Goal: Contribute content

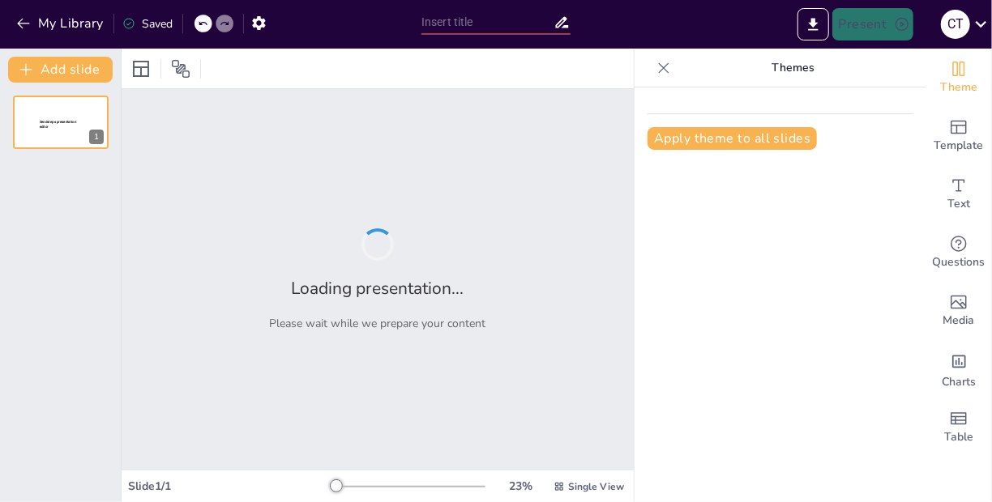
type input "Understanding the Role of AI in Academic Settings"
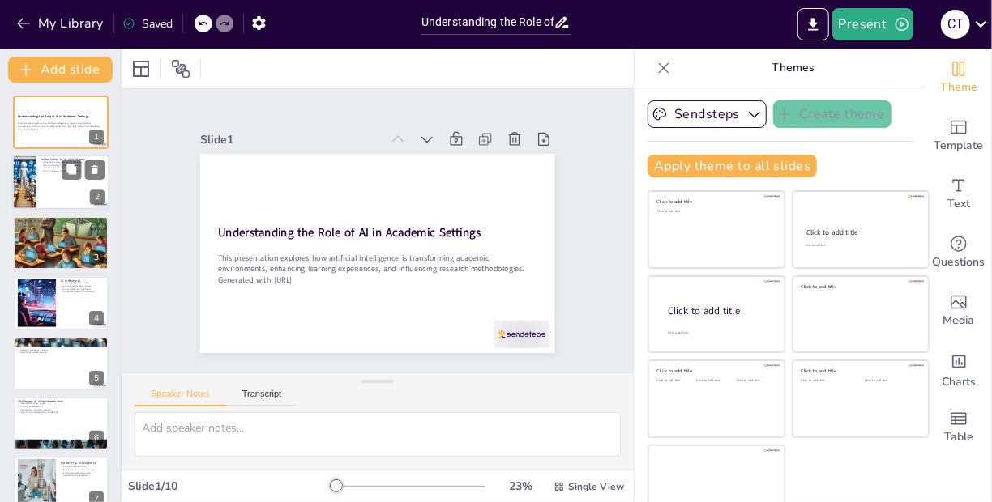
click at [52, 171] on p "AI is a necessity for modern education" at bounding box center [72, 171] width 63 height 3
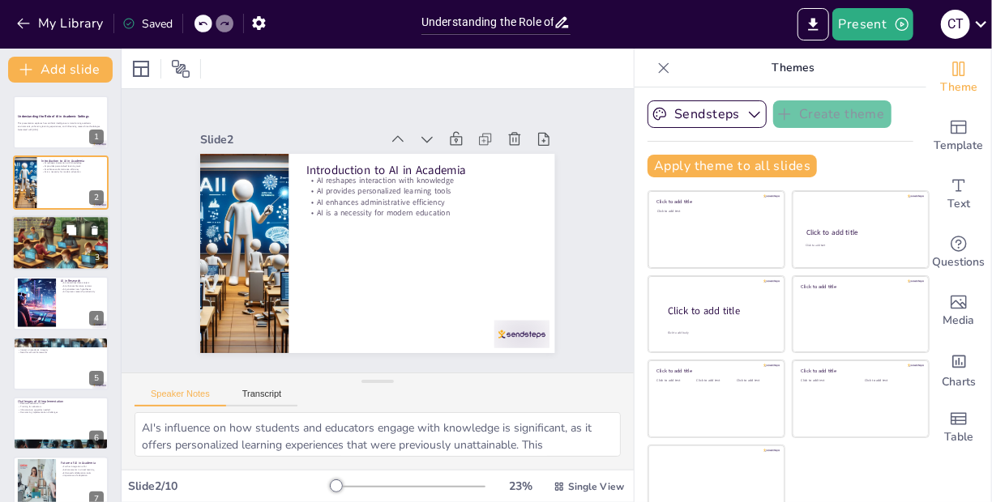
click at [41, 235] on div at bounding box center [60, 242] width 97 height 97
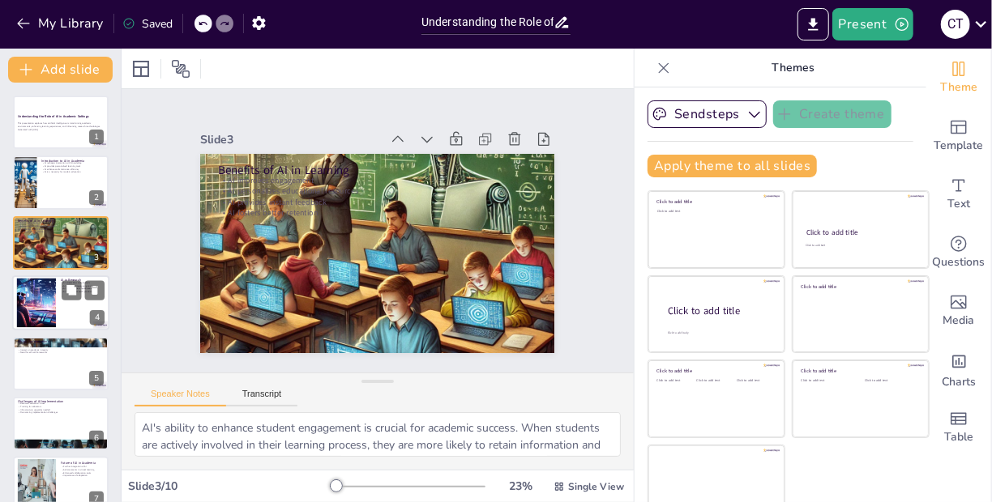
click at [52, 291] on div at bounding box center [36, 303] width 74 height 49
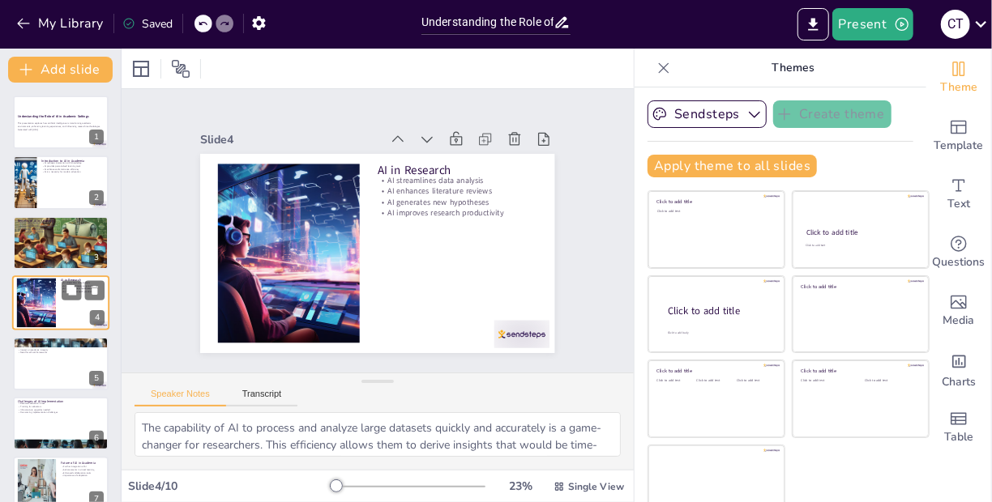
scroll to position [11, 0]
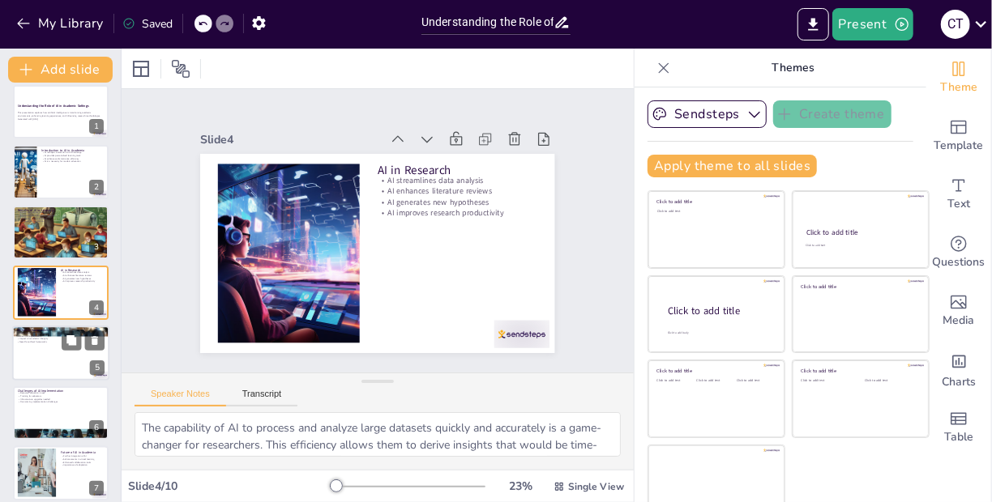
click at [61, 371] on div at bounding box center [60, 353] width 97 height 55
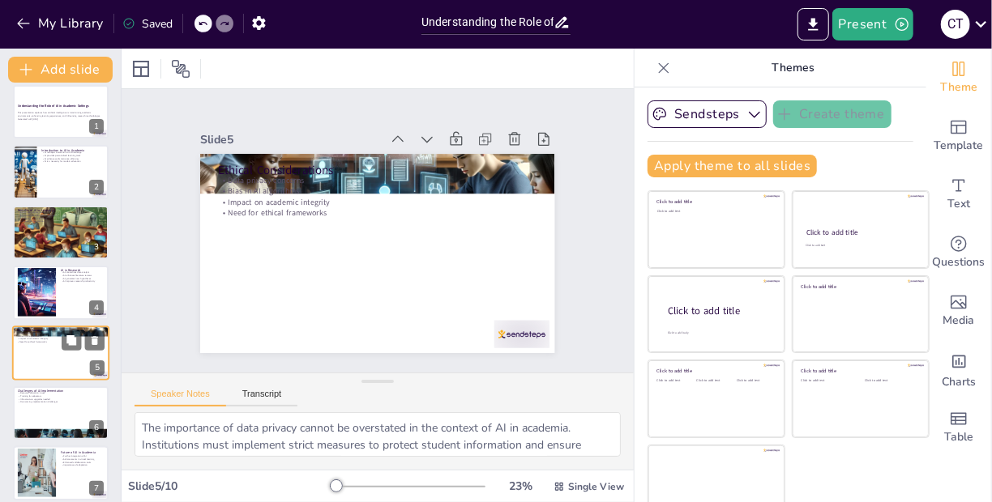
scroll to position [70, 0]
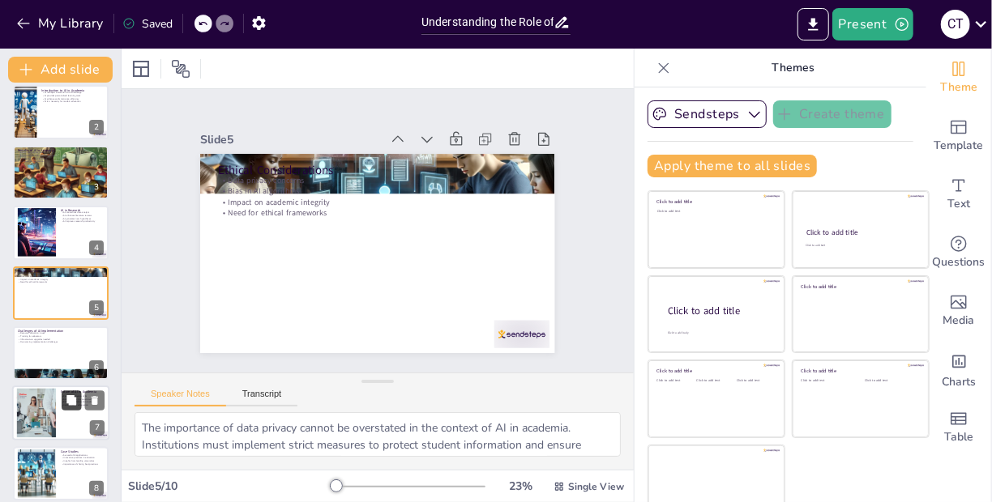
click at [69, 400] on icon at bounding box center [71, 400] width 10 height 10
type textarea "The anticipated further integration of AI in academia signifies a shift towards…"
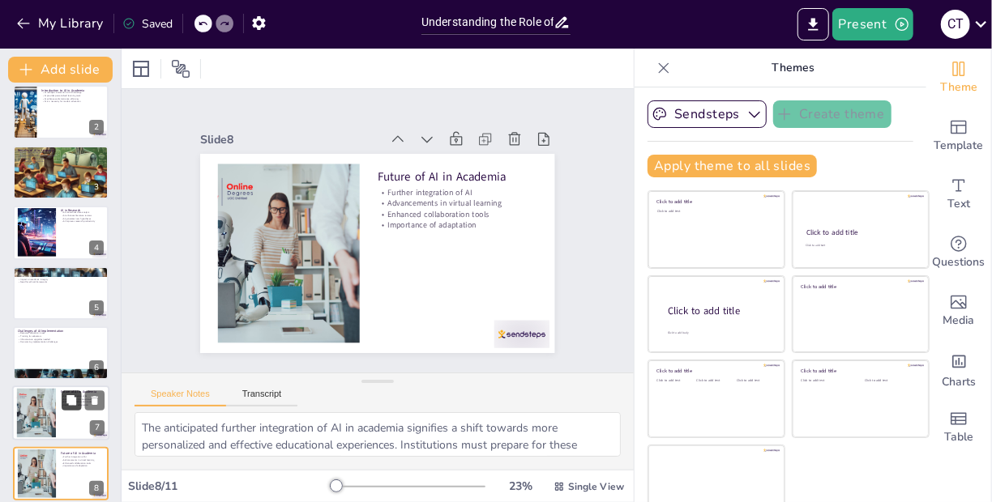
scroll to position [251, 0]
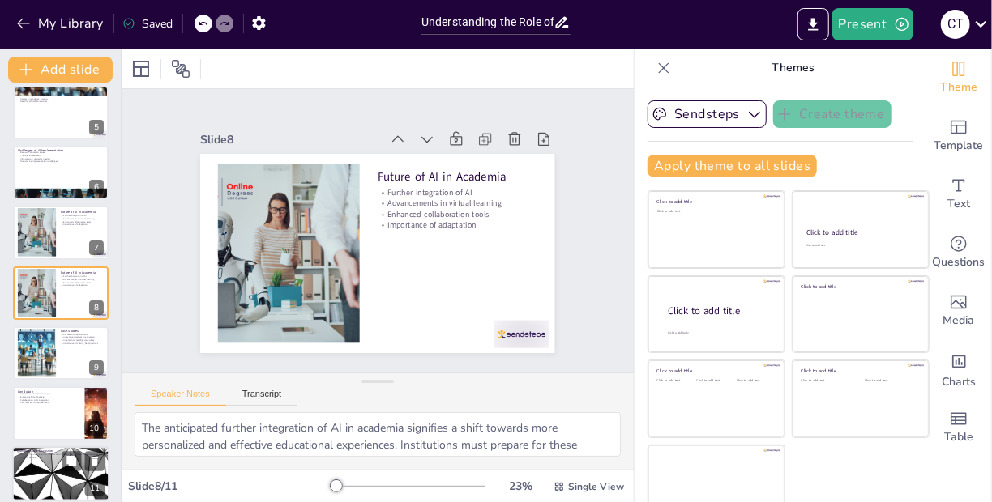
click at [58, 460] on div at bounding box center [60, 473] width 97 height 55
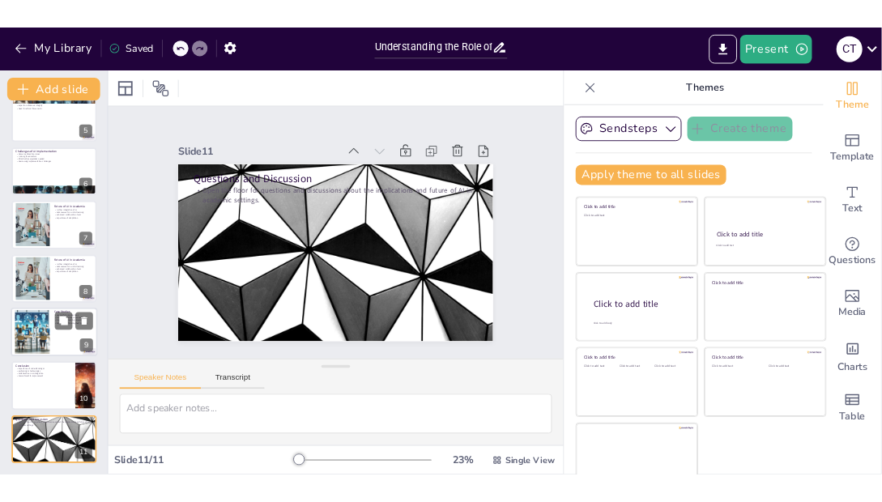
scroll to position [262, 0]
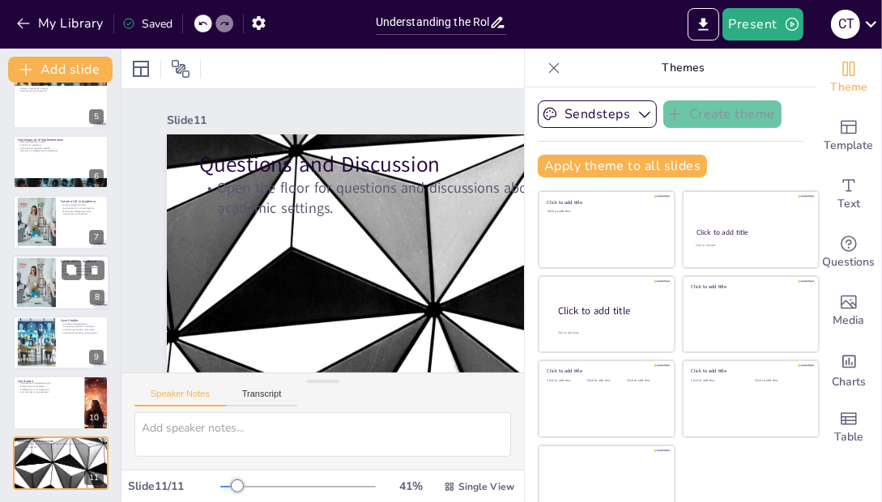
click at [28, 282] on div at bounding box center [36, 282] width 74 height 49
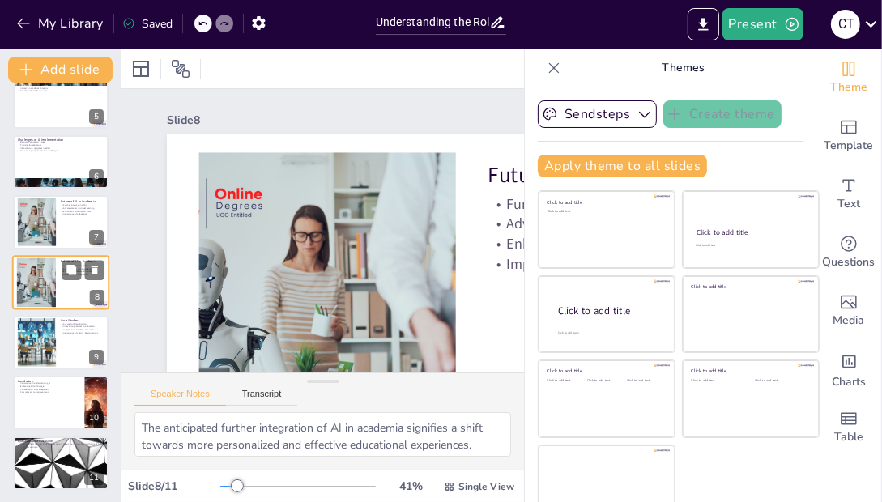
scroll to position [251, 0]
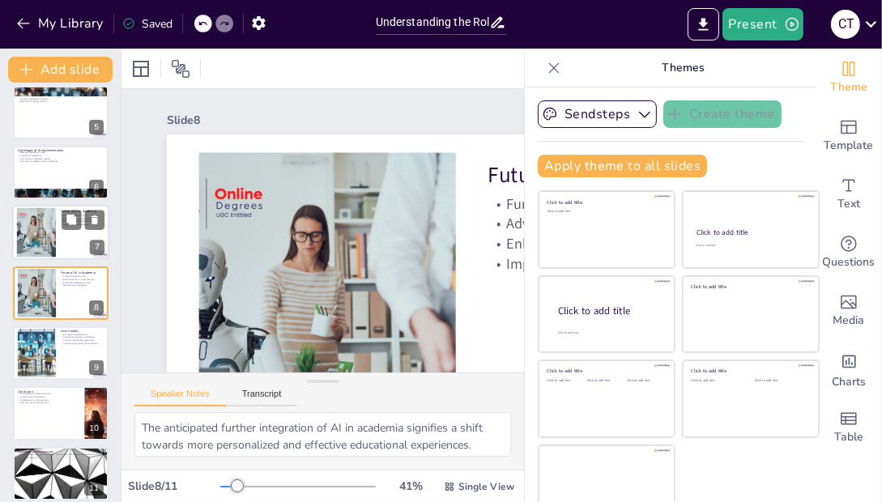
click at [33, 233] on div at bounding box center [36, 232] width 74 height 49
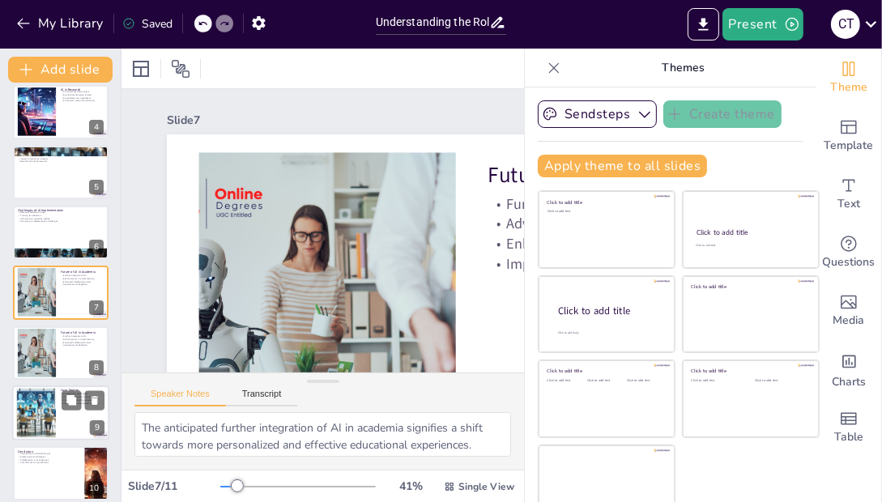
click at [41, 406] on div at bounding box center [37, 413] width 87 height 49
type textarea "The successful applications of AI in various academic settings demonstrate the …"
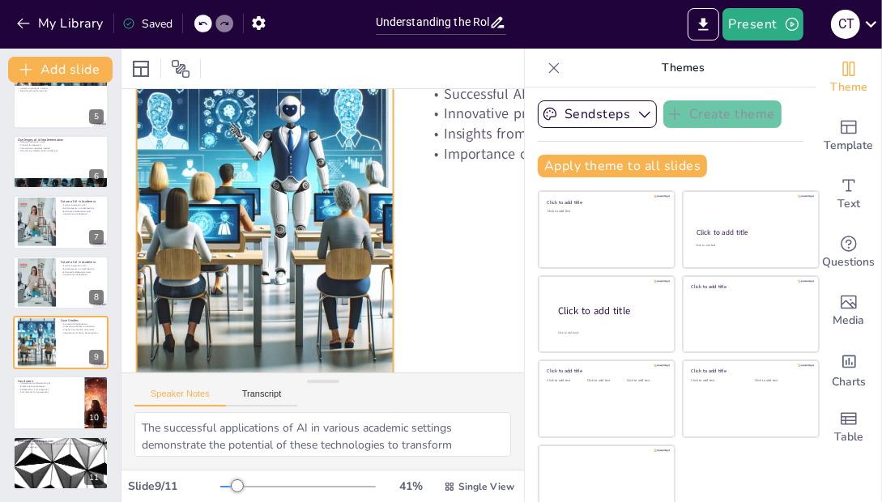
scroll to position [96, 66]
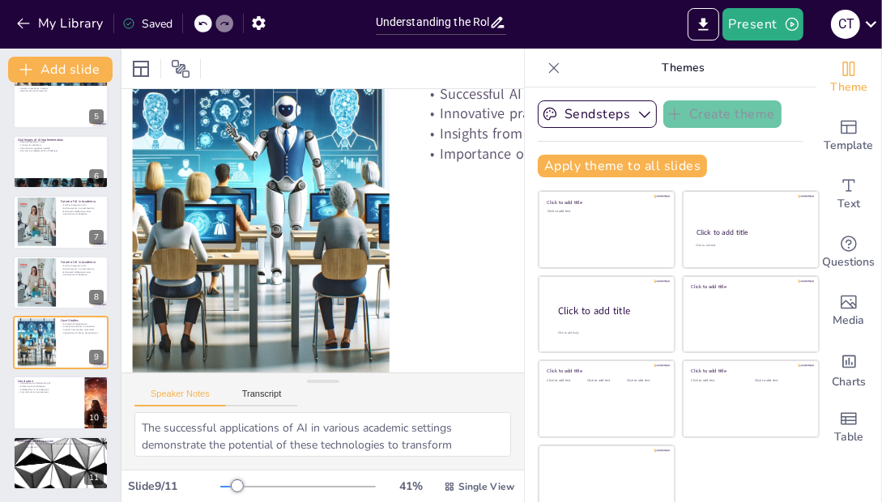
click at [541, 66] on div at bounding box center [554, 68] width 26 height 26
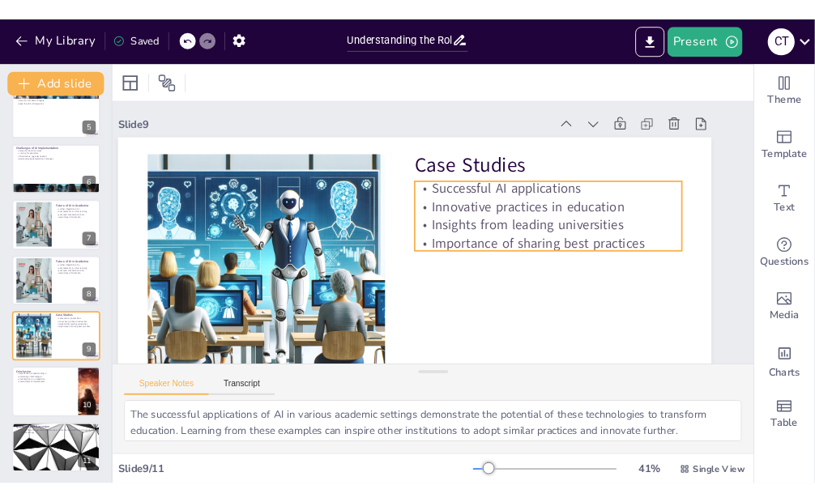
scroll to position [70, 62]
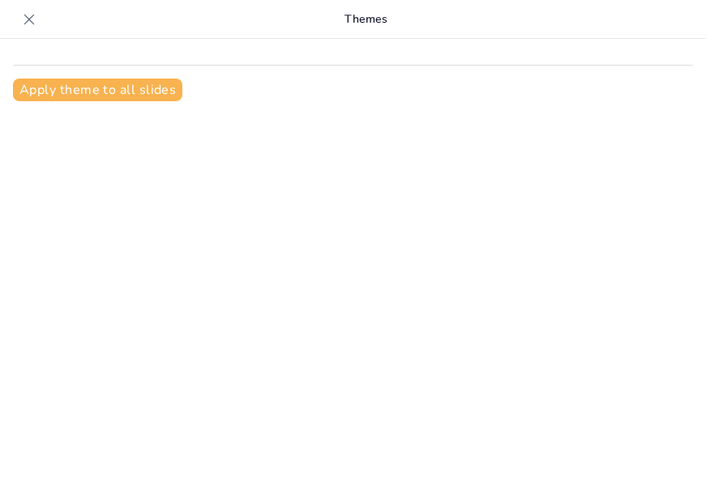
type input "Understanding the Role of AI in Academic Settings"
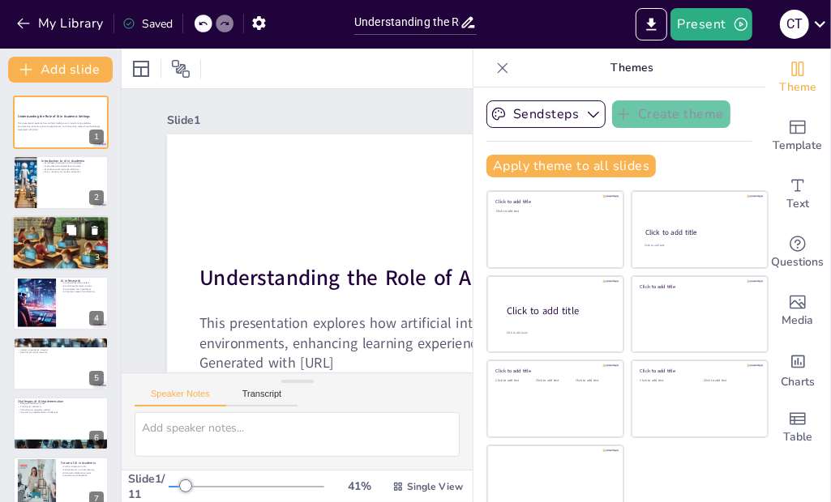
click at [84, 225] on div at bounding box center [83, 229] width 43 height 19
type textarea "AI's ability to enhance student engagement is crucial for academic success. Whe…"
